Goal: Information Seeking & Learning: Find specific fact

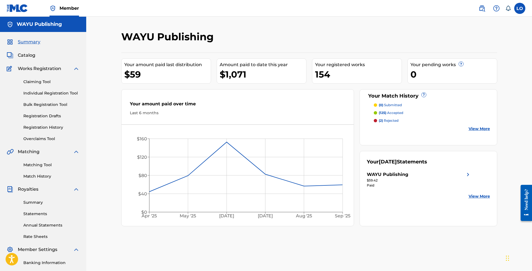
click at [32, 54] on span "Catalog" at bounding box center [27, 55] width 18 height 7
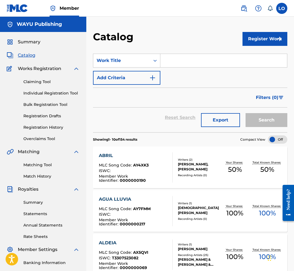
click at [180, 61] on input "Search Form" at bounding box center [223, 60] width 127 height 13
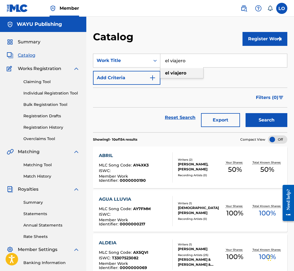
type input "el viajero"
click at [174, 73] on strong "viajero" at bounding box center [178, 72] width 16 height 5
click at [266, 121] on button "Search" at bounding box center [266, 120] width 42 height 14
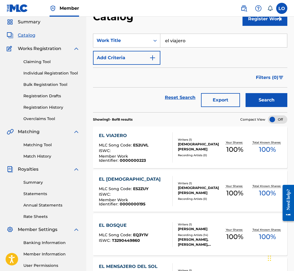
scroll to position [21, 0]
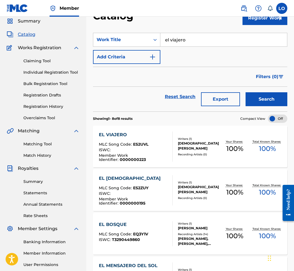
click at [184, 145] on div "[DEMOGRAPHIC_DATA][PERSON_NAME]" at bounding box center [198, 146] width 41 height 10
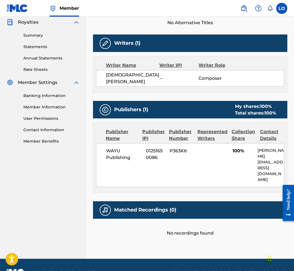
scroll to position [167, 0]
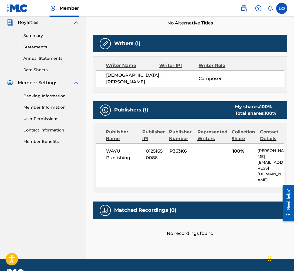
click at [182, 202] on div "Matched Recordings (0)" at bounding box center [190, 211] width 194 height 18
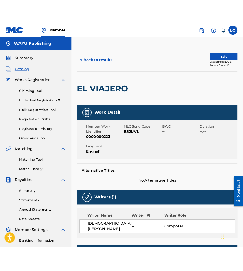
scroll to position [0, 0]
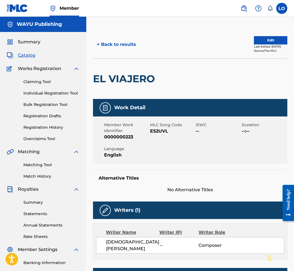
click at [265, 44] on button "Edit" at bounding box center [270, 40] width 33 height 8
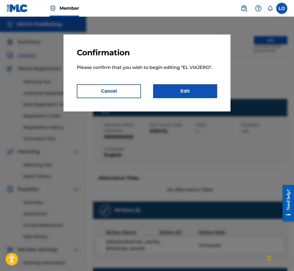
click at [187, 89] on link "Edit" at bounding box center [185, 91] width 64 height 14
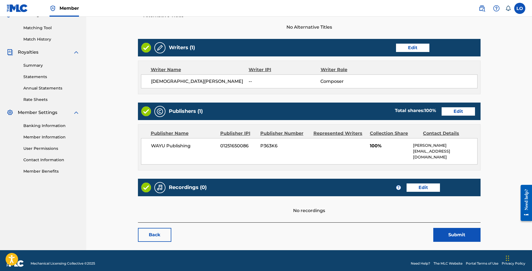
scroll to position [137, 0]
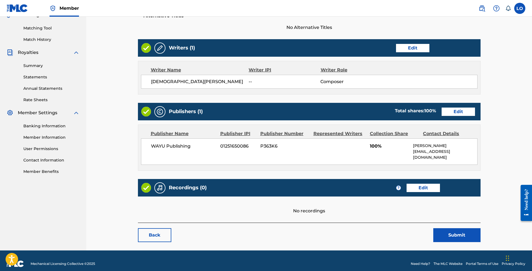
click at [417, 184] on link "Edit" at bounding box center [423, 188] width 33 height 8
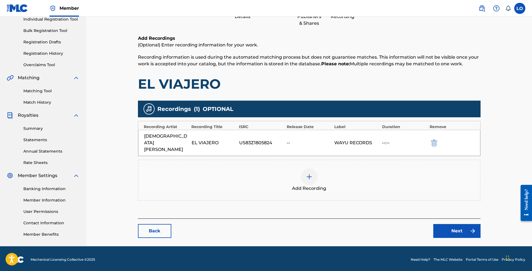
scroll to position [74, 0]
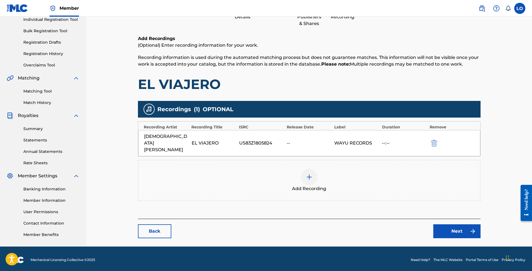
click at [347, 140] on div "WAYU RECORDS" at bounding box center [356, 143] width 45 height 7
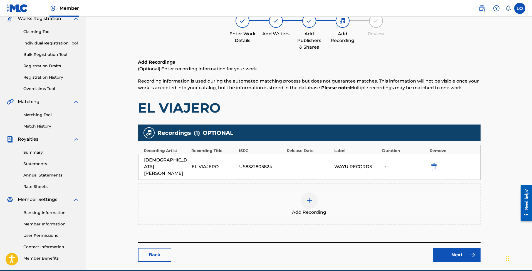
scroll to position [58, 0]
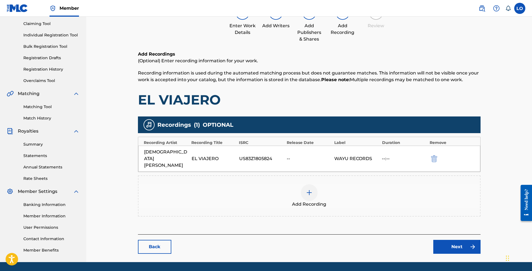
click at [340, 155] on div "WAYU RECORDS" at bounding box center [356, 158] width 45 height 7
click at [455, 240] on link "Next" at bounding box center [456, 247] width 47 height 14
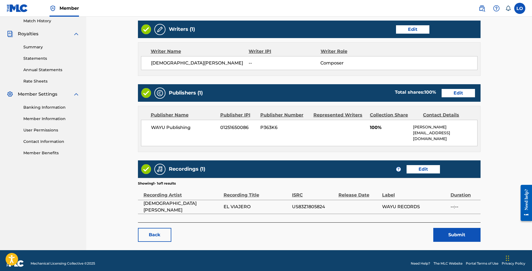
scroll to position [155, 0]
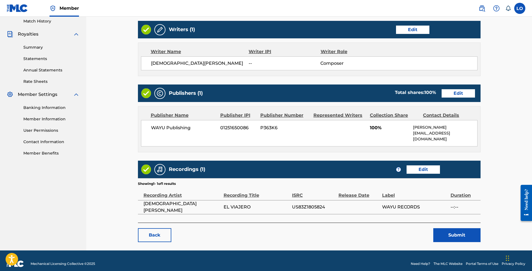
click at [450, 228] on button "Submit" at bounding box center [456, 235] width 47 height 14
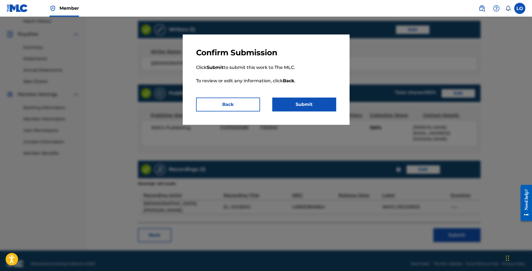
click at [303, 112] on div "Confirm Submission Click Submit to submit this work to The MLC. To review or ed…" at bounding box center [266, 79] width 167 height 90
click at [301, 103] on button "Submit" at bounding box center [304, 105] width 64 height 14
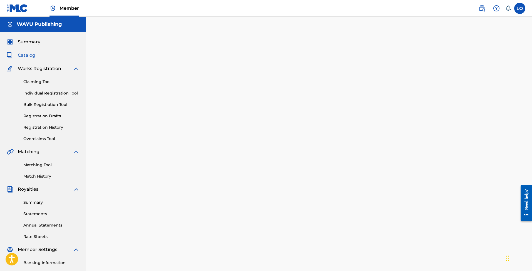
click at [32, 56] on span "Catalog" at bounding box center [27, 55] width 18 height 7
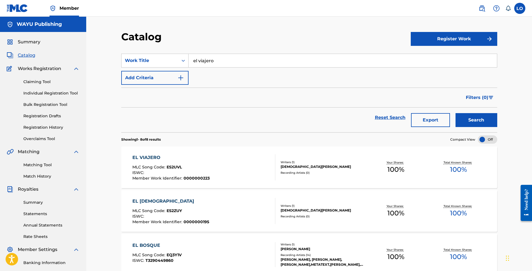
click at [220, 59] on input "el viajero" at bounding box center [343, 60] width 308 height 13
paste input "LA [DEMOGRAPHIC_DATA]"
click at [281, 68] on div "la marisma" at bounding box center [301, 73] width 225 height 10
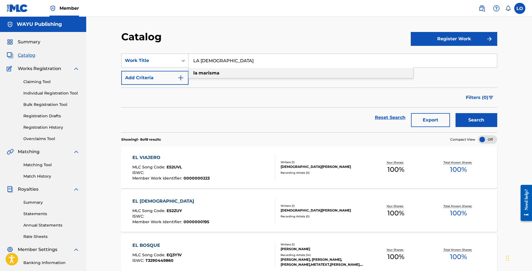
type input "la marisma"
click at [482, 122] on button "Search" at bounding box center [476, 120] width 42 height 14
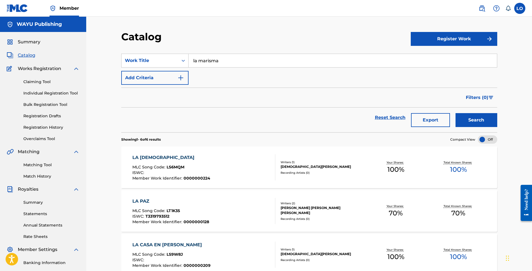
click at [232, 168] on div "LA MARISMA MLC Song Code : LS6MQM ISWC : Member Work Identifier : 0000000224" at bounding box center [203, 167] width 143 height 26
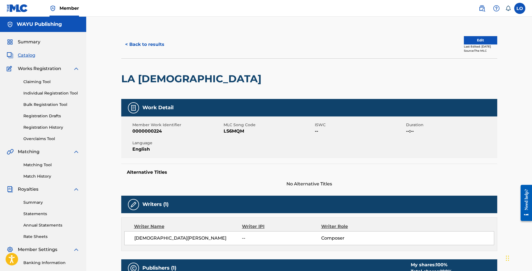
click at [470, 38] on button "Edit" at bounding box center [480, 40] width 33 height 8
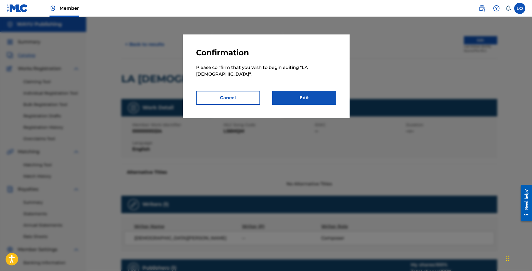
click at [307, 92] on link "Edit" at bounding box center [304, 98] width 64 height 14
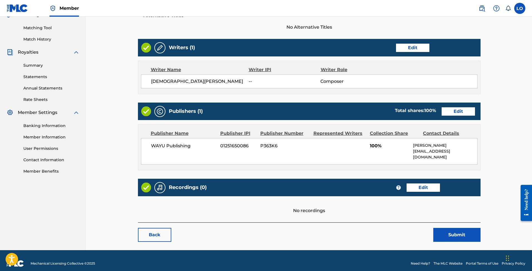
scroll to position [137, 0]
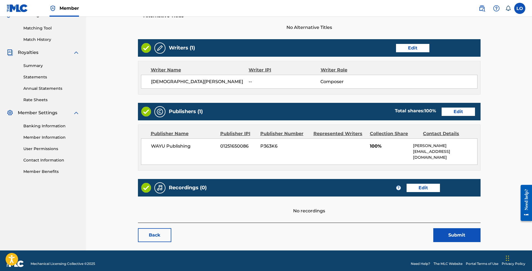
click at [426, 184] on link "Edit" at bounding box center [423, 188] width 33 height 8
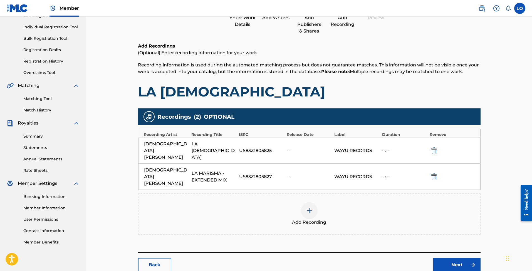
scroll to position [72, 0]
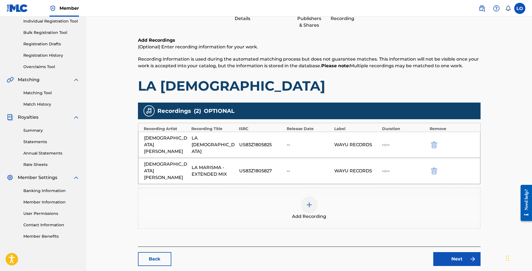
click at [450, 252] on link "Next" at bounding box center [456, 259] width 47 height 14
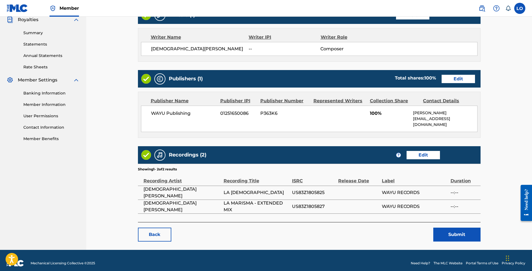
scroll to position [169, 0]
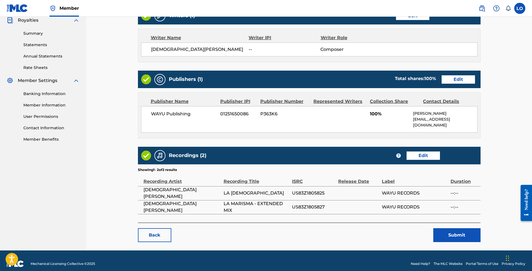
click at [454, 236] on button "Submit" at bounding box center [456, 235] width 47 height 14
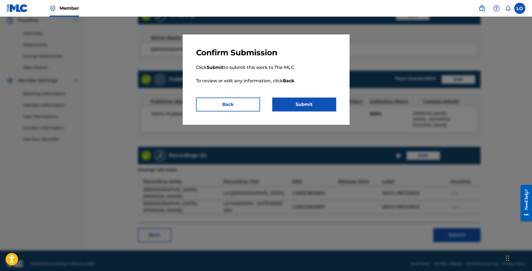
click at [312, 105] on button "Submit" at bounding box center [304, 105] width 64 height 14
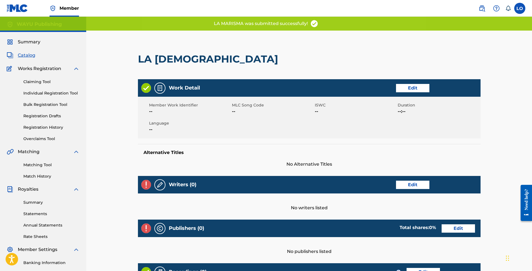
scroll to position [123, 0]
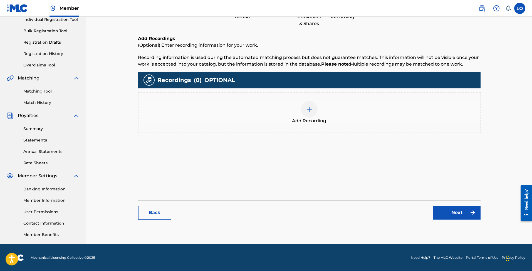
scroll to position [72, 0]
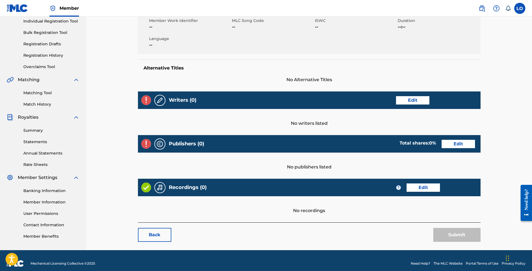
scroll to position [78, 0]
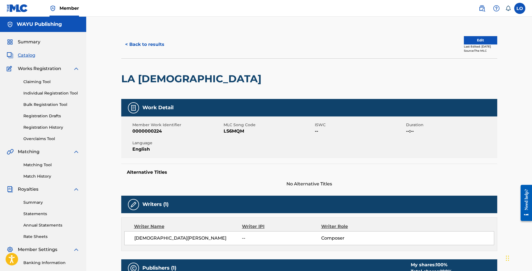
click at [134, 44] on button "< Back to results" at bounding box center [144, 45] width 47 height 14
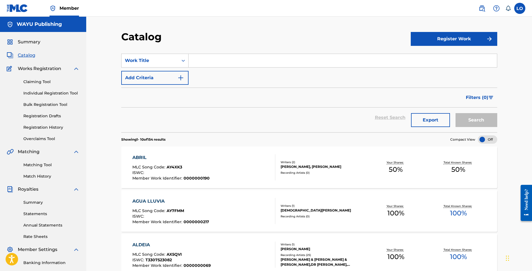
click at [197, 56] on input "Search Form" at bounding box center [343, 60] width 308 height 13
paste input "PREMONICIONES"
type input "PREMONICIONES"
click at [476, 120] on button "Search" at bounding box center [476, 120] width 42 height 14
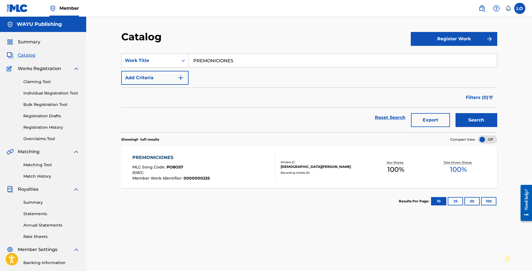
click at [259, 167] on div "PREMONICIONES MLC Song Code : PO8O57 ISWC : Member Work Identifier : 0000000225" at bounding box center [203, 167] width 143 height 26
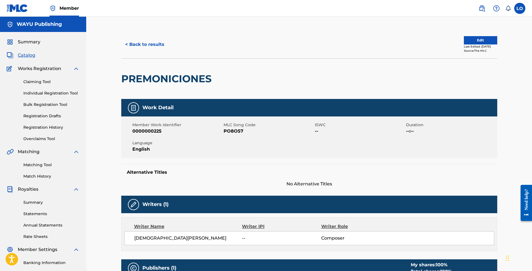
click at [468, 39] on button "Edit" at bounding box center [480, 40] width 33 height 8
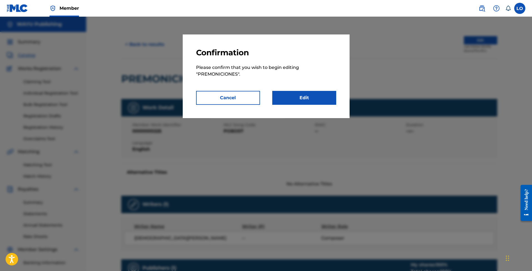
click at [322, 92] on link "Edit" at bounding box center [304, 98] width 64 height 14
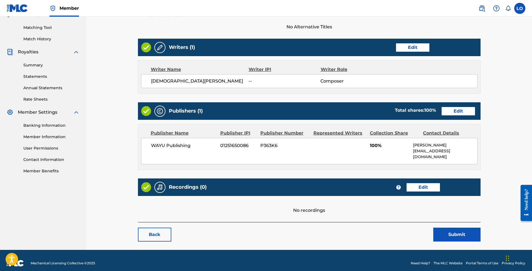
scroll to position [137, 0]
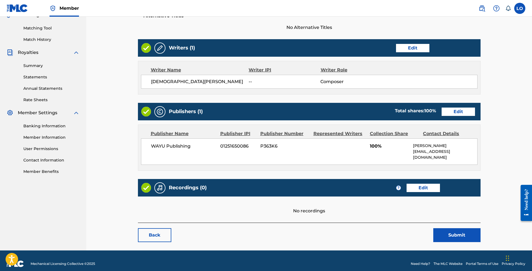
click at [420, 184] on link "Edit" at bounding box center [423, 188] width 33 height 8
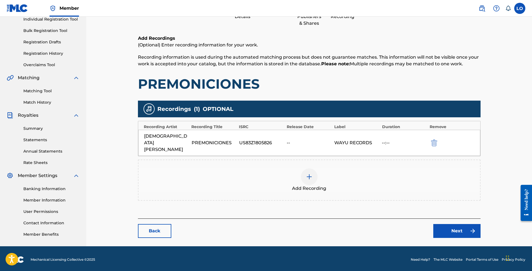
scroll to position [74, 0]
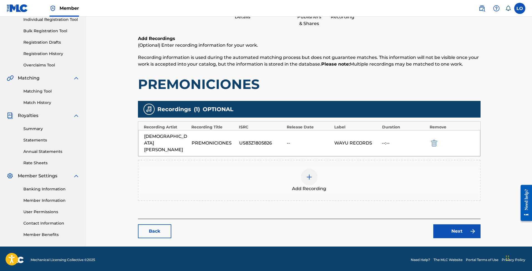
click at [441, 224] on link "Next" at bounding box center [456, 231] width 47 height 14
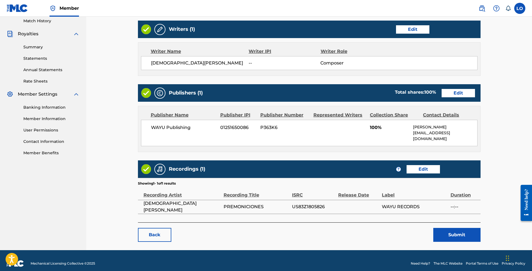
scroll to position [155, 0]
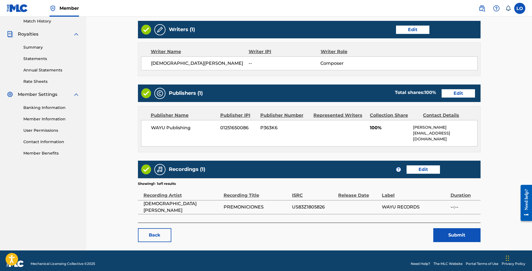
click at [446, 228] on button "Submit" at bounding box center [456, 235] width 47 height 14
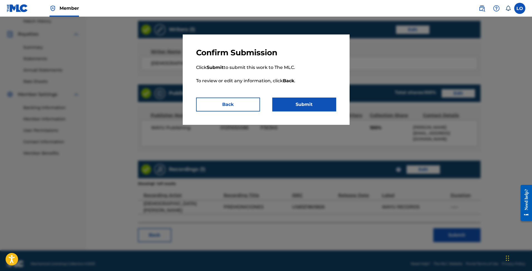
click at [284, 99] on button "Submit" at bounding box center [304, 105] width 64 height 14
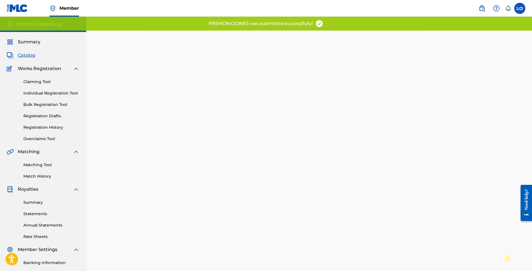
click at [27, 51] on div "Summary Catalog Works Registration Claiming Tool Individual Registration Tool B…" at bounding box center [43, 175] width 86 height 286
click at [27, 54] on span "Catalog" at bounding box center [27, 55] width 18 height 7
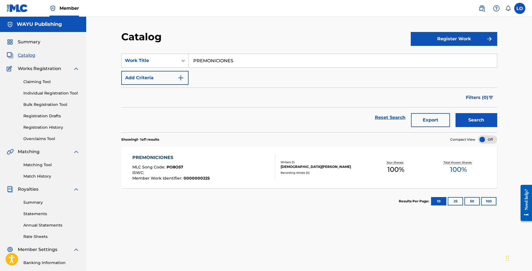
click at [227, 61] on input "PREMONICIONES" at bounding box center [343, 60] width 308 height 13
paste input "DAY DREAM"
type input "DAY DREAM"
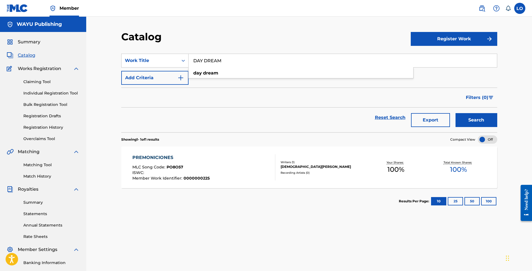
click at [476, 120] on button "Search" at bounding box center [476, 120] width 42 height 14
click at [198, 177] on span "0000000226" at bounding box center [197, 178] width 26 height 5
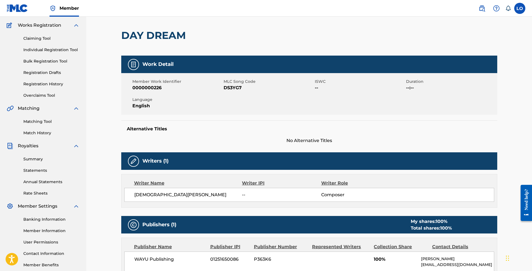
scroll to position [8, 0]
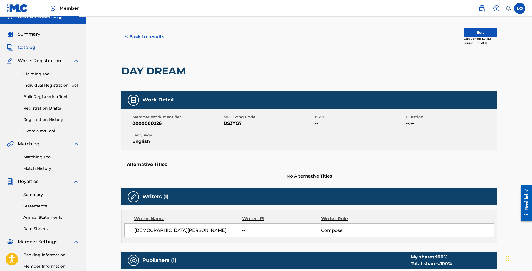
click at [464, 30] on button "Edit" at bounding box center [480, 32] width 33 height 8
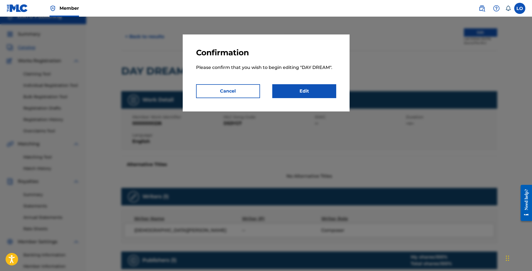
click at [308, 96] on link "Edit" at bounding box center [304, 91] width 64 height 14
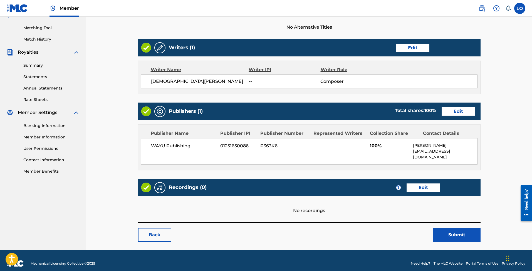
scroll to position [137, 0]
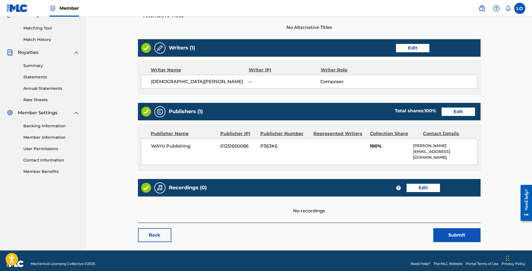
click at [424, 184] on link "Edit" at bounding box center [423, 188] width 33 height 8
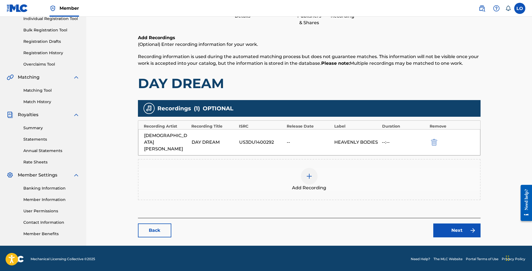
scroll to position [74, 0]
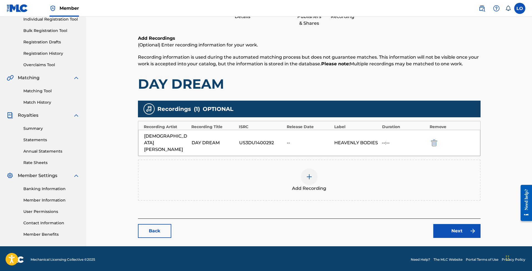
click at [455, 224] on link "Next" at bounding box center [456, 231] width 47 height 14
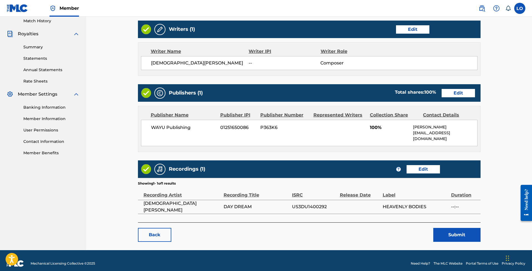
scroll to position [155, 0]
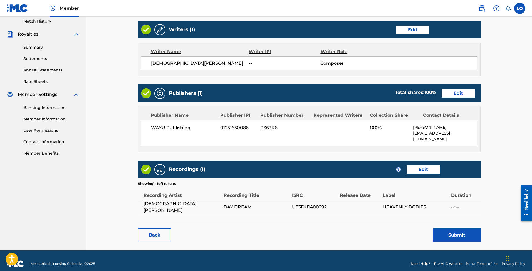
click at [457, 232] on button "Submit" at bounding box center [456, 235] width 47 height 14
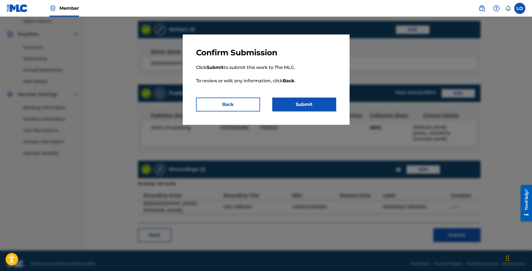
click at [296, 106] on button "Submit" at bounding box center [304, 105] width 64 height 14
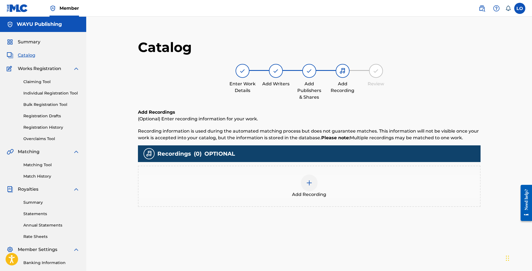
click at [29, 56] on span "Catalog" at bounding box center [27, 55] width 18 height 7
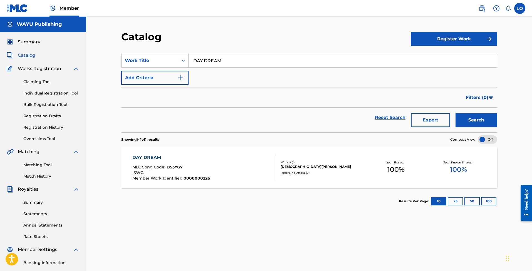
click at [213, 60] on input "DAY DREAM" at bounding box center [343, 60] width 308 height 13
paste input "EEPING TIME"
type input "DEEPING TIME"
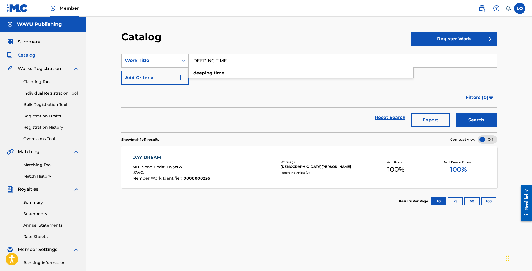
click at [476, 120] on button "Search" at bounding box center [476, 120] width 42 height 14
click at [315, 167] on div "[DEMOGRAPHIC_DATA][PERSON_NAME]" at bounding box center [323, 166] width 84 height 5
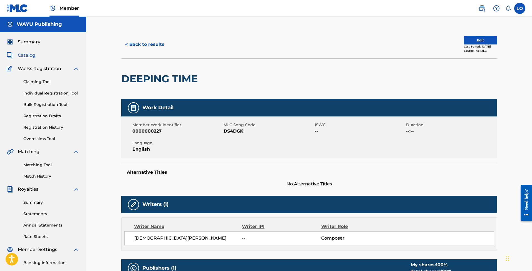
click at [464, 39] on button "Edit" at bounding box center [480, 40] width 33 height 8
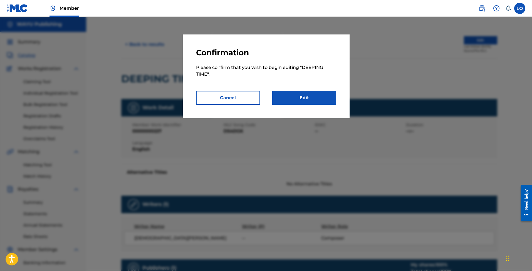
click at [284, 98] on link "Edit" at bounding box center [304, 98] width 64 height 14
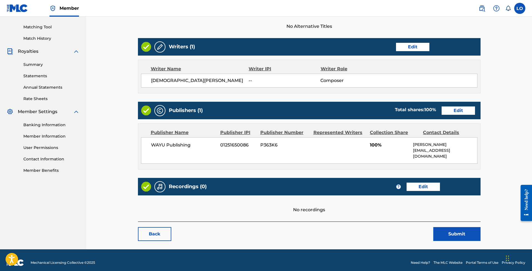
scroll to position [137, 0]
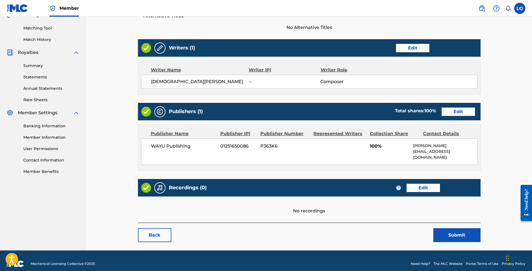
click at [417, 185] on link "Edit" at bounding box center [423, 188] width 33 height 8
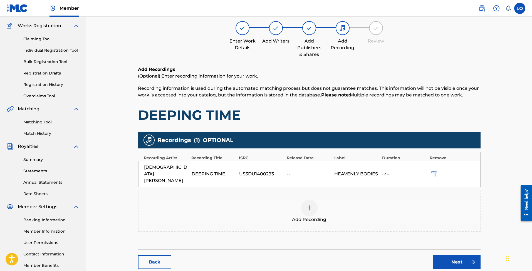
scroll to position [47, 0]
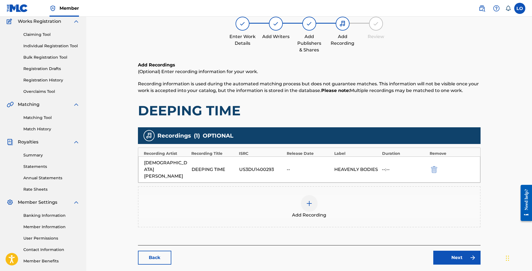
click at [456, 251] on link "Next" at bounding box center [456, 258] width 47 height 14
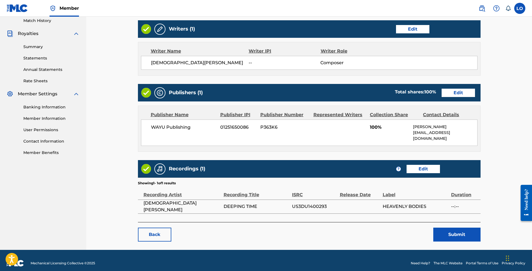
scroll to position [155, 0]
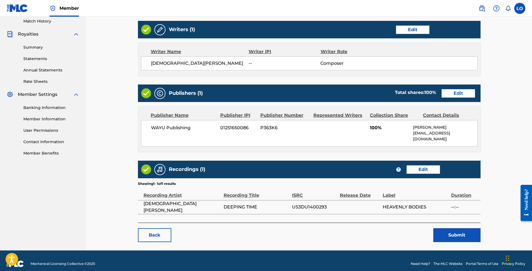
click at [450, 228] on button "Submit" at bounding box center [456, 235] width 47 height 14
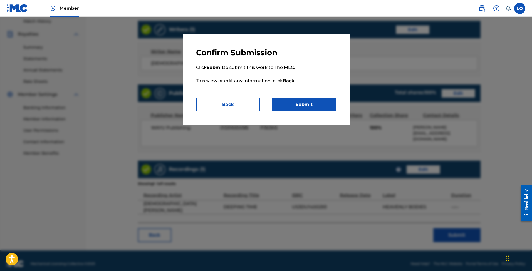
click at [295, 102] on button "Submit" at bounding box center [304, 105] width 64 height 14
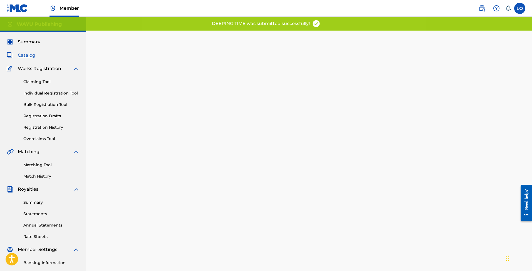
click at [27, 54] on span "Catalog" at bounding box center [27, 55] width 18 height 7
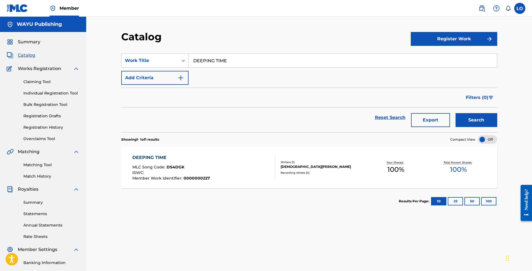
click at [219, 65] on input "DEEPING TIME" at bounding box center [343, 60] width 308 height 13
paste input "BEHIND YOU"
type input "BEHIND YOU"
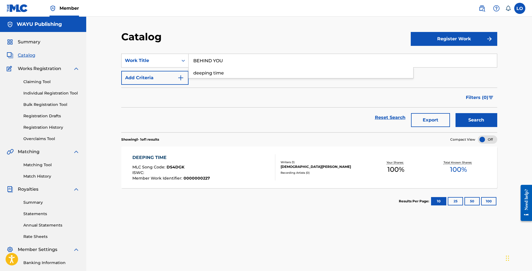
click at [476, 120] on button "Search" at bounding box center [476, 120] width 42 height 14
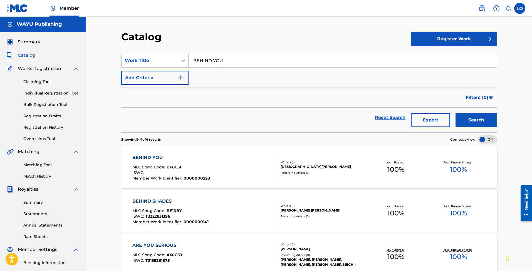
click at [174, 154] on div "BEHIND YOU MLC Song Code : BF6C51 ISWC : Member Work Identifier : 0000000228 Wr…" at bounding box center [309, 168] width 376 height 42
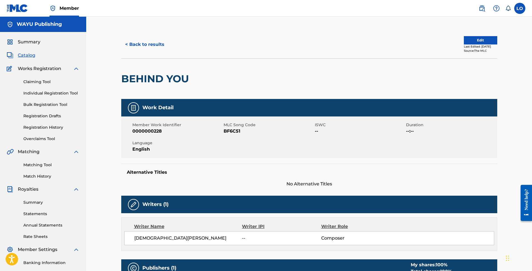
click at [469, 40] on button "Edit" at bounding box center [480, 40] width 33 height 8
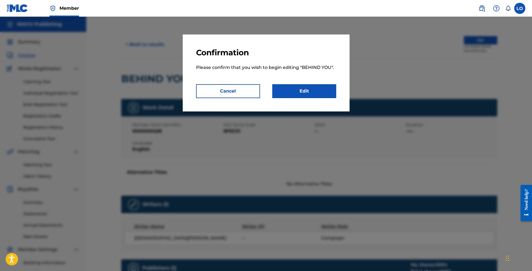
click at [307, 88] on link "Edit" at bounding box center [304, 91] width 64 height 14
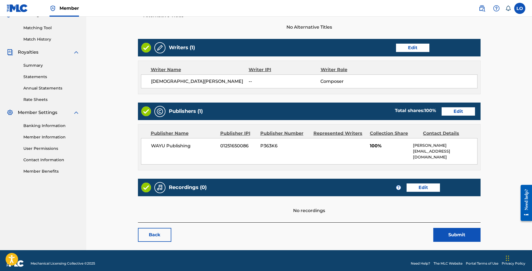
scroll to position [137, 0]
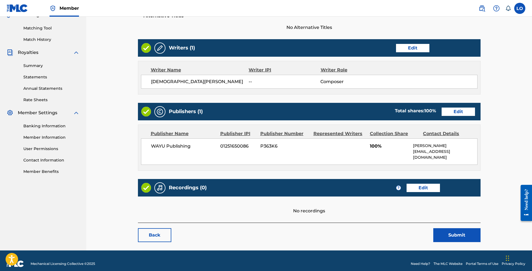
click at [422, 184] on link "Edit" at bounding box center [423, 188] width 33 height 8
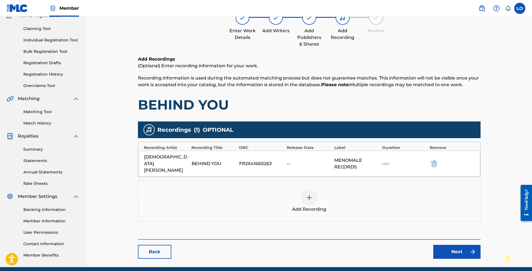
scroll to position [54, 0]
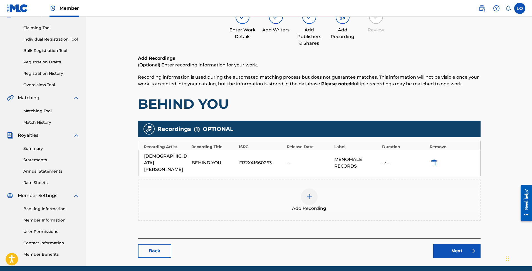
click at [455, 244] on link "Next" at bounding box center [456, 251] width 47 height 14
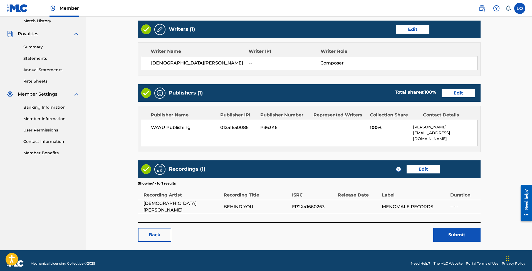
scroll to position [155, 0]
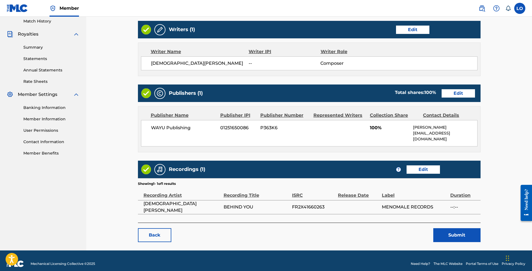
click at [468, 230] on button "Submit" at bounding box center [456, 235] width 47 height 14
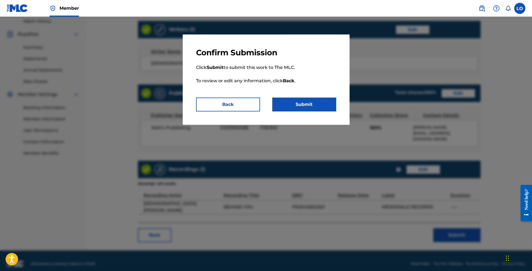
click at [296, 99] on button "Submit" at bounding box center [304, 105] width 64 height 14
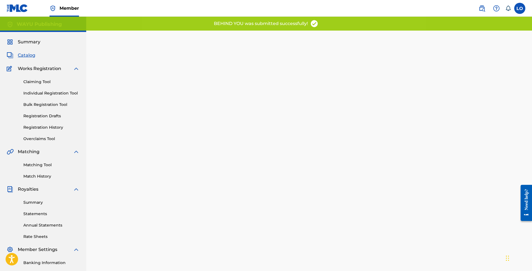
click at [30, 56] on span "Catalog" at bounding box center [27, 55] width 18 height 7
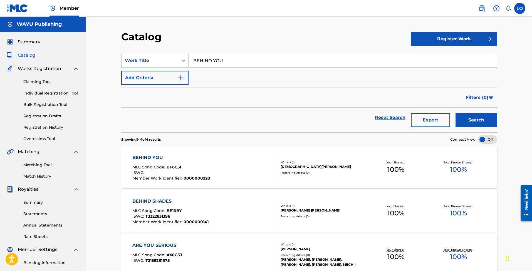
click at [209, 56] on input "BEHIND YOU" at bounding box center [343, 60] width 308 height 13
type input "v"
paste input "Inside Me"
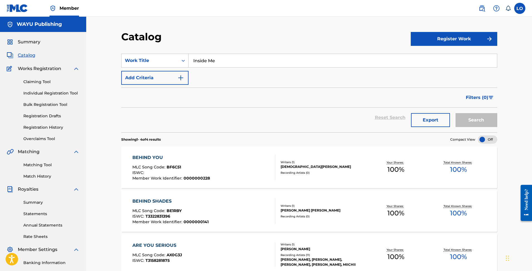
type input "Inside Me"
click at [476, 120] on button "Search" at bounding box center [476, 120] width 42 height 14
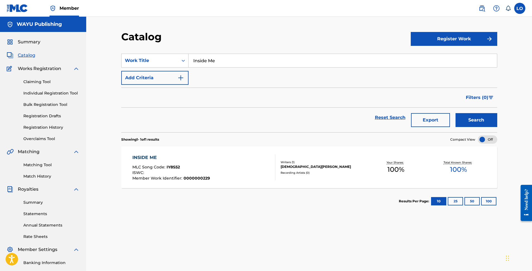
click at [209, 172] on div "INSIDE ME MLC Song Code : IY8S52 ISWC : Member Work Identifier : 0000000229" at bounding box center [203, 167] width 143 height 26
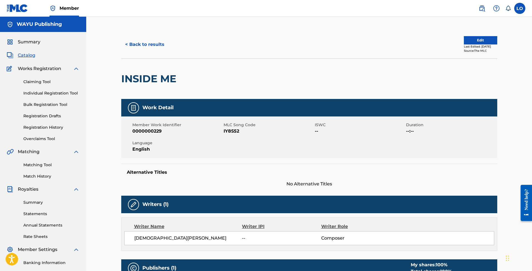
click at [464, 41] on button "Edit" at bounding box center [480, 40] width 33 height 8
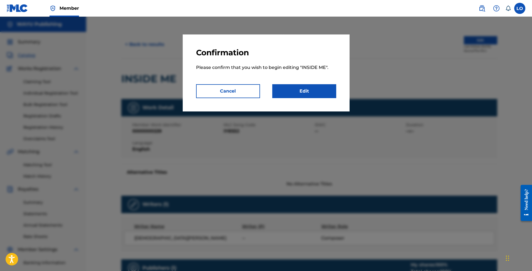
click at [304, 90] on link "Edit" at bounding box center [304, 91] width 64 height 14
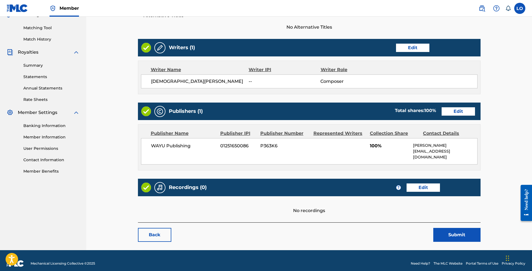
scroll to position [137, 0]
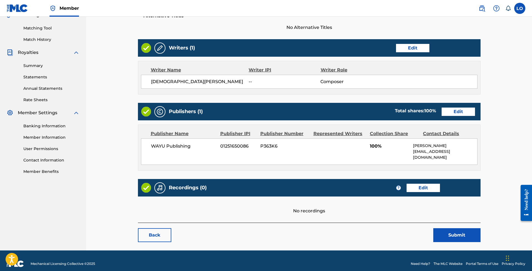
click at [426, 184] on link "Edit" at bounding box center [423, 188] width 33 height 8
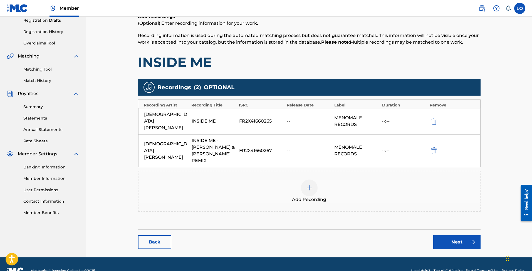
scroll to position [95, 0]
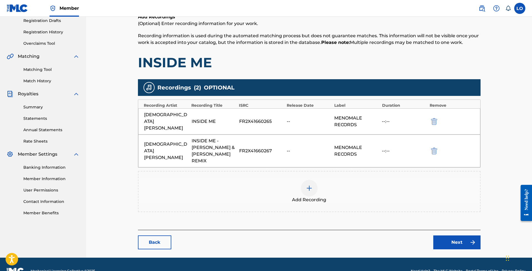
click at [452, 236] on link "Next" at bounding box center [456, 243] width 47 height 14
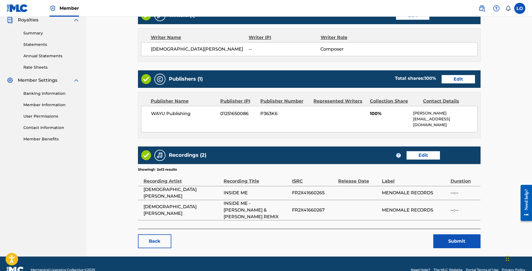
scroll to position [169, 0]
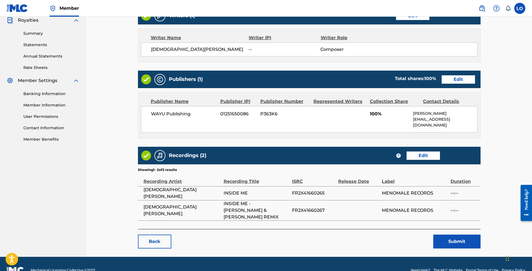
click at [456, 235] on button "Submit" at bounding box center [456, 242] width 47 height 14
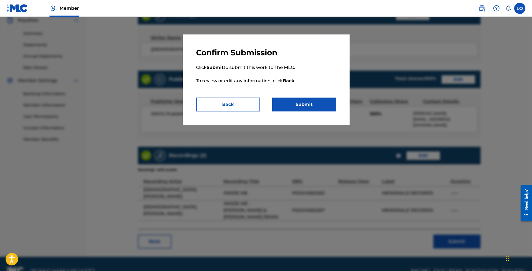
click at [299, 109] on button "Submit" at bounding box center [304, 105] width 64 height 14
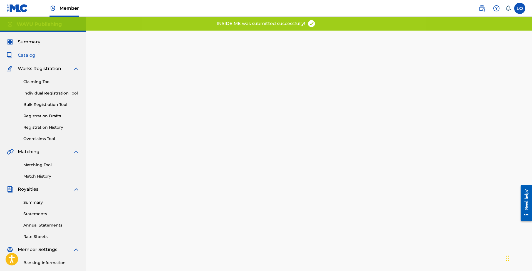
click at [27, 55] on span "Catalog" at bounding box center [27, 55] width 18 height 7
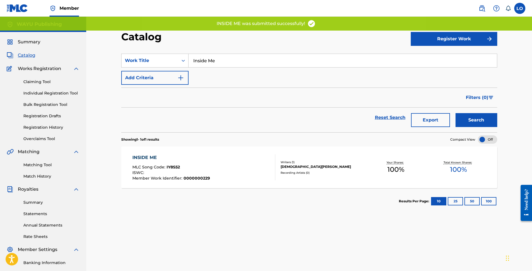
click at [27, 55] on span "Catalog" at bounding box center [27, 55] width 18 height 7
click at [205, 61] on input "Inside Me" at bounding box center [343, 60] width 308 height 13
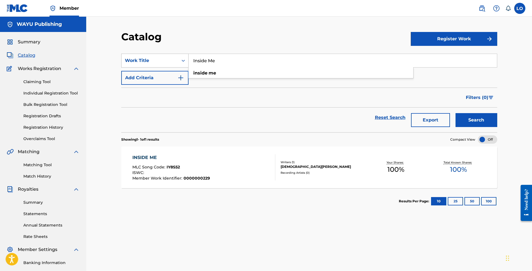
click at [178, 64] on div "Search Form" at bounding box center [183, 61] width 10 height 10
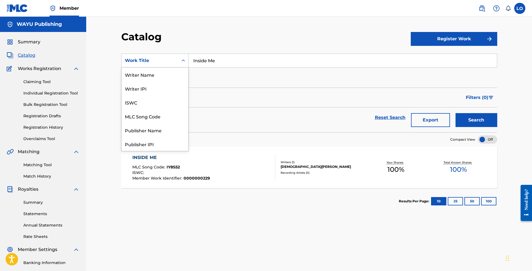
scroll to position [83, 0]
click at [144, 115] on div "Artist" at bounding box center [155, 116] width 67 height 14
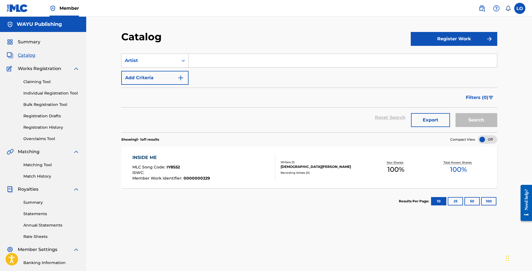
click at [211, 56] on input "Search Form" at bounding box center [343, 60] width 308 height 13
click at [481, 114] on button "Search" at bounding box center [476, 120] width 42 height 14
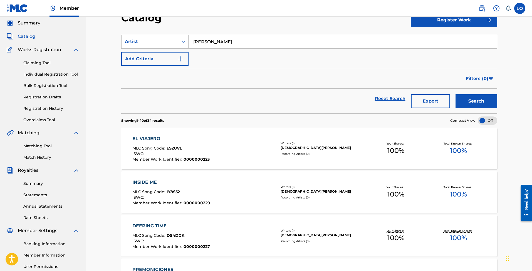
scroll to position [24, 0]
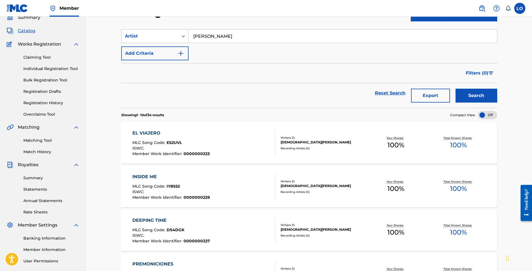
click at [212, 36] on input "[PERSON_NAME]" at bounding box center [343, 35] width 308 height 13
type input "el viajero"
click at [476, 96] on button "Search" at bounding box center [476, 96] width 42 height 14
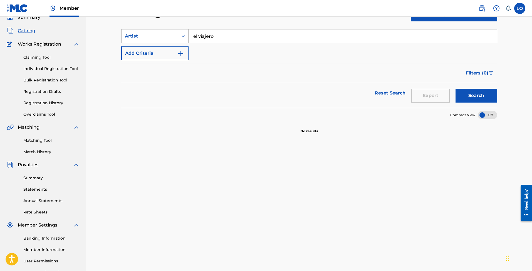
scroll to position [0, 0]
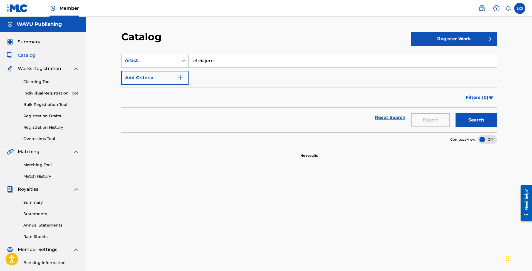
click at [26, 55] on span "Catalog" at bounding box center [27, 55] width 18 height 7
click at [25, 55] on span "Catalog" at bounding box center [27, 55] width 18 height 7
click at [30, 55] on span "Catalog" at bounding box center [27, 55] width 18 height 7
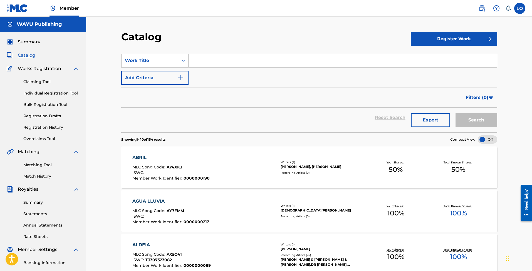
click at [203, 61] on input "Search Form" at bounding box center [343, 60] width 308 height 13
paste input "EL VIAJERO"
type input "EL VIAJERO"
click at [476, 120] on button "Search" at bounding box center [476, 120] width 42 height 14
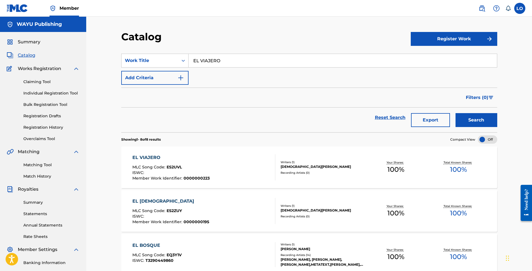
click at [222, 167] on div "EL VIAJERO MLC Song Code : ES2UVL ISWC : Member Work Identifier : 0000000223" at bounding box center [203, 167] width 143 height 26
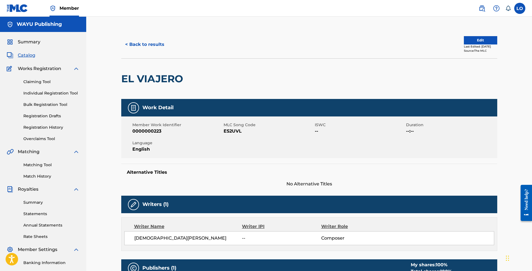
click at [231, 130] on span "ES2UVL" at bounding box center [269, 131] width 90 height 7
copy span "ES2UVL"
click at [144, 42] on button "< Back to results" at bounding box center [144, 45] width 47 height 14
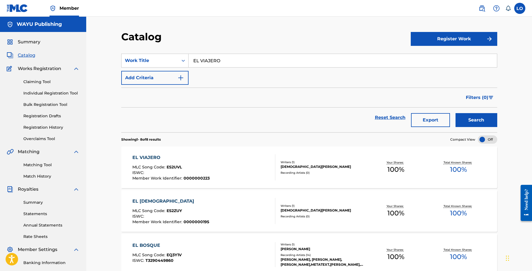
click at [214, 59] on input "EL VIAJERO" at bounding box center [343, 60] width 308 height 13
paste input "DANZA ANCESTRAL"
type input "DANZA ANCESTRAL"
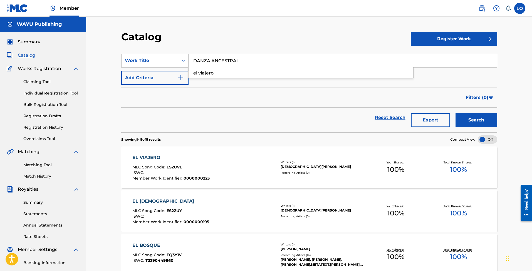
click at [476, 120] on button "Search" at bounding box center [476, 120] width 42 height 14
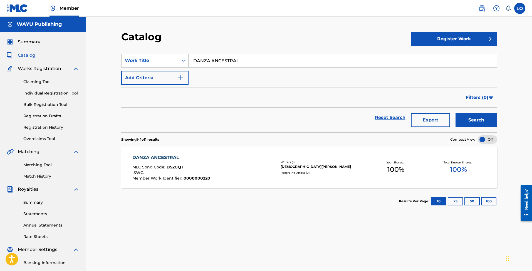
click at [219, 169] on div "DANZA ANCESTRAL MLC Song Code : DS2GQT ISWC : Member Work Identifier : 00000002…" at bounding box center [203, 167] width 143 height 26
click at [203, 55] on input "DANZA ANCESTRAL" at bounding box center [343, 60] width 308 height 13
paste input "EL VIAJERO"
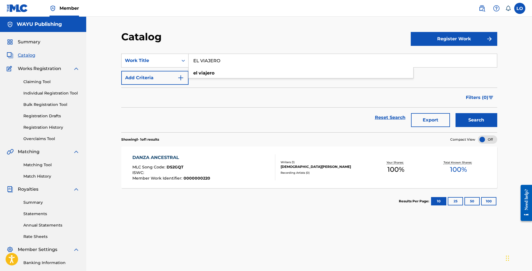
type input "EL VIAJERO"
click at [476, 120] on button "Search" at bounding box center [476, 120] width 42 height 14
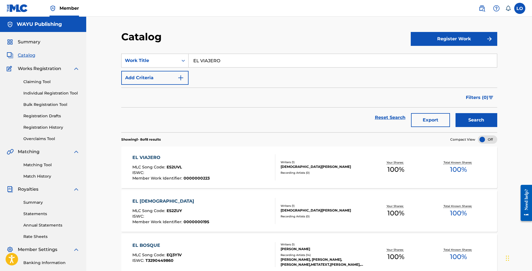
click at [229, 164] on div "EL VIAJERO MLC Song Code : ES2UVL ISWC : Member Work Identifier : 0000000223" at bounding box center [203, 167] width 143 height 26
click at [170, 166] on span "ES2UVL" at bounding box center [174, 167] width 15 height 5
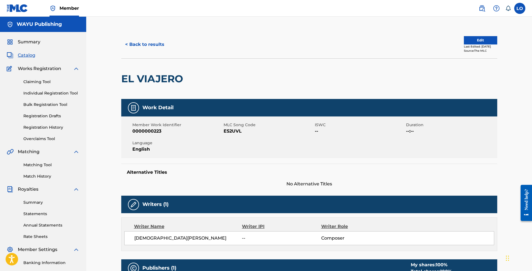
click at [231, 131] on span "ES2UVL" at bounding box center [269, 131] width 90 height 7
copy span "ES2UVL"
click at [149, 43] on button "< Back to results" at bounding box center [144, 45] width 47 height 14
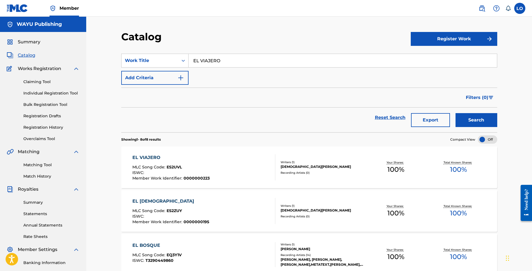
click at [195, 63] on input "EL VIAJERO" at bounding box center [343, 60] width 308 height 13
paste input "LA [DEMOGRAPHIC_DATA]"
type input "LA [DEMOGRAPHIC_DATA]"
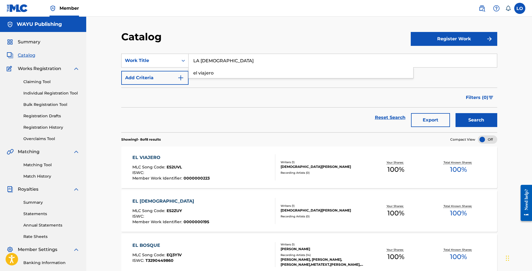
click at [476, 120] on button "Search" at bounding box center [476, 120] width 42 height 14
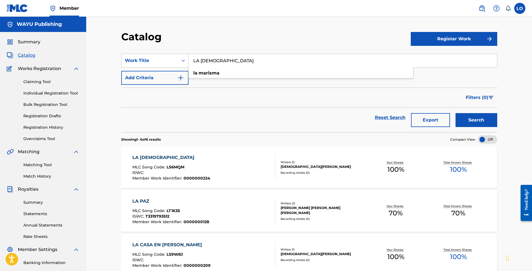
click at [169, 156] on div "LA [DEMOGRAPHIC_DATA]" at bounding box center [171, 157] width 78 height 7
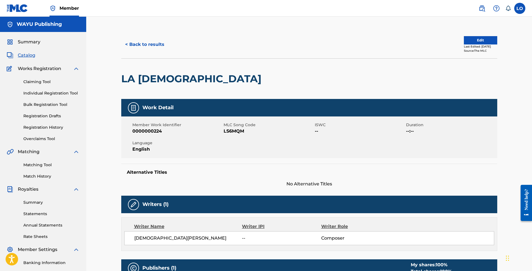
click at [234, 133] on span "LS6MQM" at bounding box center [269, 131] width 90 height 7
copy span "LS6MQM"
click at [155, 47] on button "< Back to results" at bounding box center [144, 45] width 47 height 14
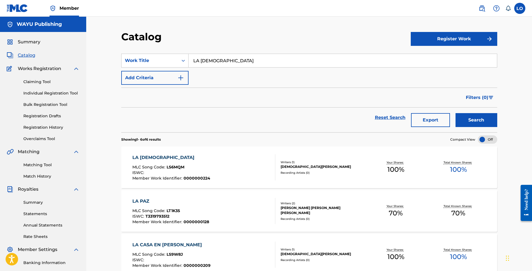
click at [208, 60] on input "LA [DEMOGRAPHIC_DATA]" at bounding box center [343, 60] width 308 height 13
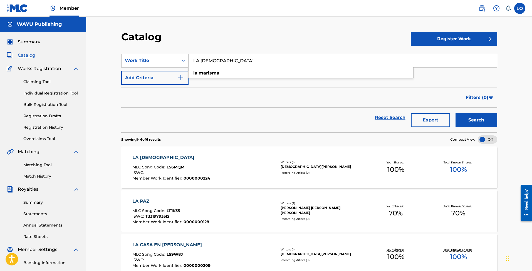
click at [208, 60] on input "LA [DEMOGRAPHIC_DATA]" at bounding box center [343, 60] width 308 height 13
paste input "PREMONICIONES"
type input "PREMONICIONES"
click at [476, 120] on button "Search" at bounding box center [476, 120] width 42 height 14
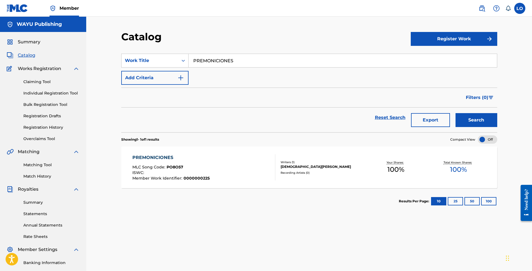
click at [173, 164] on div "PREMONICIONES MLC Song Code : PO8O57 ISWC : Member Work Identifier : 0000000225" at bounding box center [170, 167] width 77 height 26
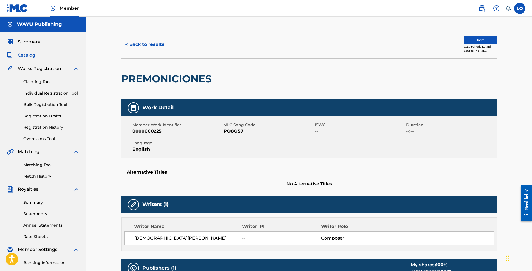
click at [233, 128] on span "PO8O57" at bounding box center [269, 131] width 90 height 7
copy span "PO8O57"
click at [146, 48] on button "< Back to results" at bounding box center [144, 45] width 47 height 14
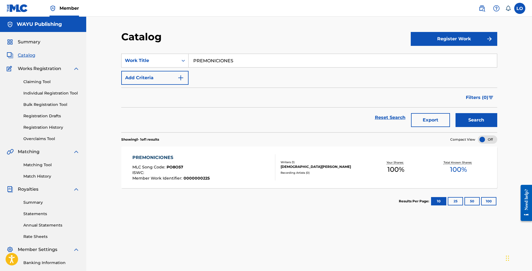
click at [220, 59] on input "PREMONICIONES" at bounding box center [343, 60] width 308 height 13
paste input "DAY DREAM"
type input "DAY DREAM"
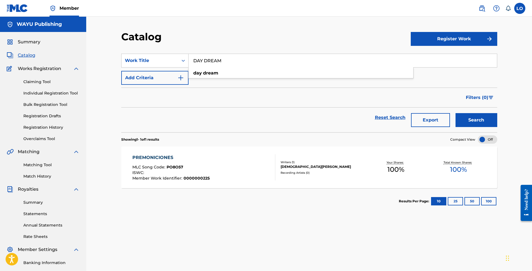
click at [476, 120] on button "Search" at bounding box center [476, 120] width 42 height 14
click at [186, 154] on div "DAY DREAM MLC Song Code : DS3YG7 ISWC : Member Work Identifier : 0000000226 Wri…" at bounding box center [309, 168] width 376 height 42
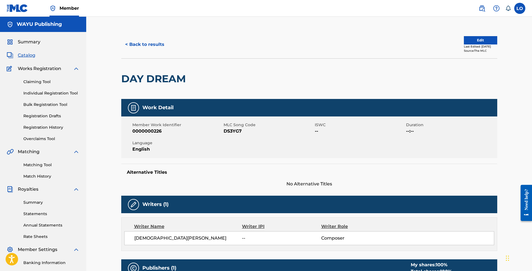
click at [233, 131] on span "DS3YG7" at bounding box center [269, 131] width 90 height 7
copy span "DS3YG7"
click at [140, 40] on button "< Back to results" at bounding box center [144, 45] width 47 height 14
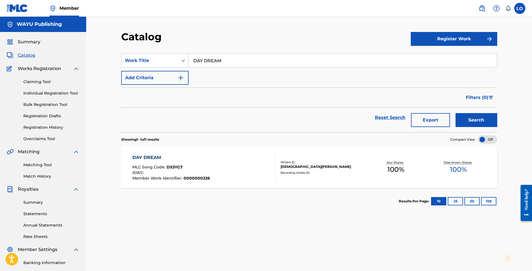
click at [214, 58] on input "DAY DREAM" at bounding box center [343, 60] width 308 height 13
paste input "EEPING TIME"
type input "DEEPING TIME"
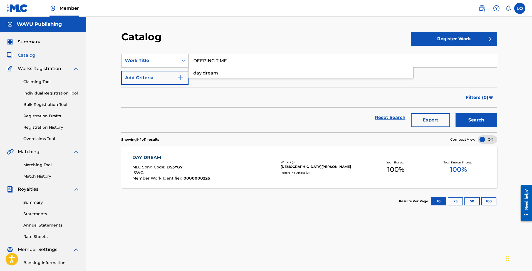
click at [476, 120] on button "Search" at bounding box center [476, 120] width 42 height 14
click at [174, 175] on div "ISWC :" at bounding box center [171, 174] width 78 height 6
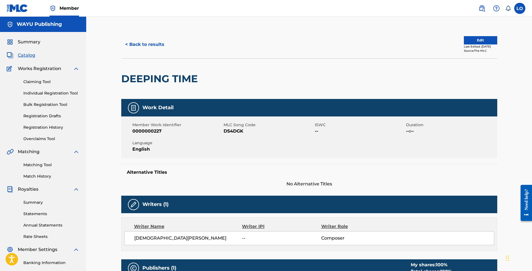
click at [231, 132] on span "DS4DGK" at bounding box center [269, 131] width 90 height 7
copy span "DS4DGK"
click at [138, 43] on button "< Back to results" at bounding box center [144, 45] width 47 height 14
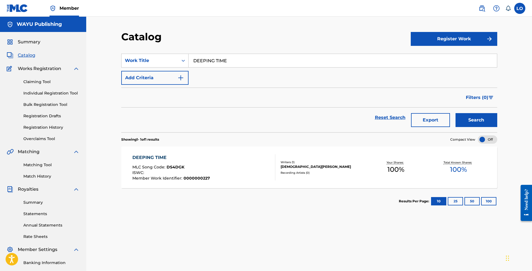
click at [213, 59] on input "DEEPING TIME" at bounding box center [343, 60] width 308 height 13
paste input "BEHIND YOU"
type input "BEHIND YOU"
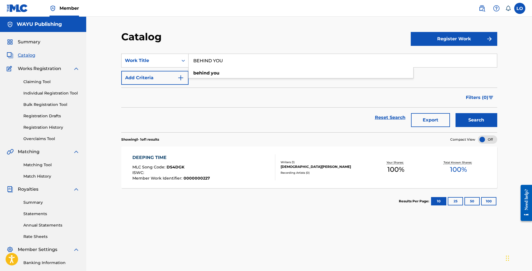
click at [236, 92] on div "Filters ( 0 )" at bounding box center [309, 98] width 376 height 20
click at [258, 63] on input "BEHIND YOU" at bounding box center [343, 60] width 308 height 13
click at [476, 120] on button "Search" at bounding box center [476, 120] width 42 height 14
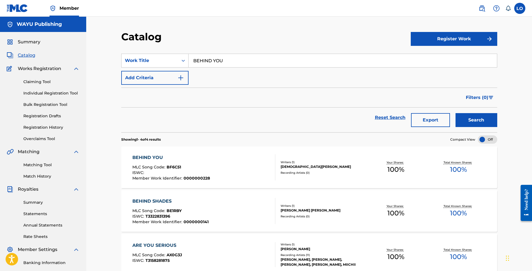
click at [183, 161] on div "BEHIND YOU" at bounding box center [171, 157] width 78 height 7
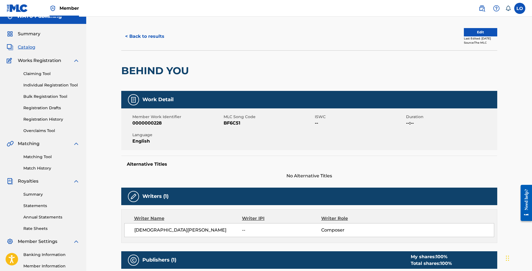
scroll to position [6, 0]
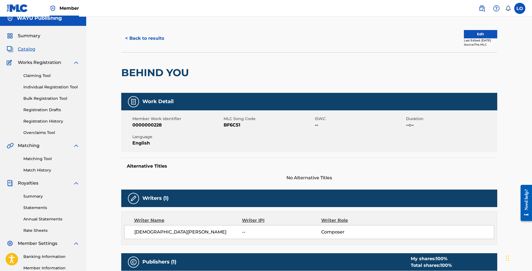
click at [233, 126] on span "BF6C51" at bounding box center [269, 125] width 90 height 7
copy span "BF6C51"
click at [139, 36] on button "< Back to results" at bounding box center [144, 38] width 47 height 14
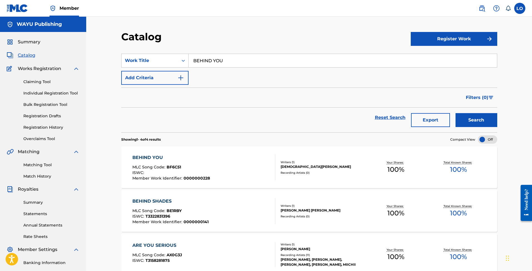
click at [206, 62] on input "BEHIND YOU" at bounding box center [343, 60] width 308 height 13
paste input "INSIDE ME"
type input "INSIDE ME"
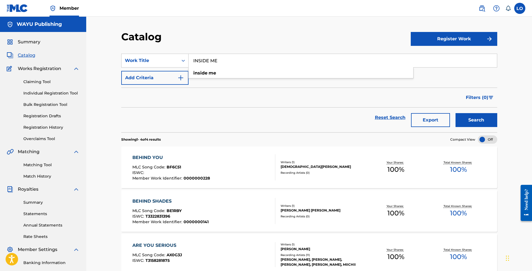
click at [476, 120] on button "Search" at bounding box center [476, 120] width 42 height 14
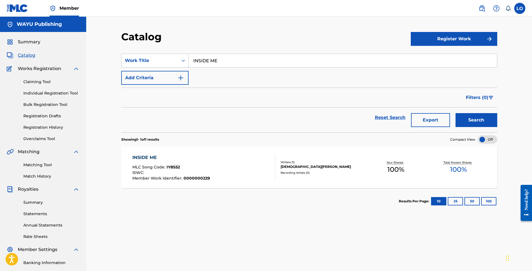
click at [172, 161] on div "INSIDE ME MLC Song Code : IY8S52 ISWC : Member Work Identifier : 0000000229" at bounding box center [171, 167] width 78 height 26
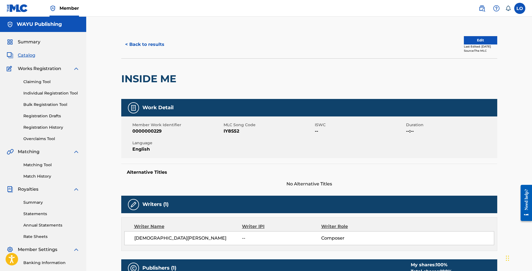
click at [234, 131] on span "IY8S52" at bounding box center [269, 131] width 90 height 7
copy span "IY8S52"
